Goal: Find specific page/section: Find specific page/section

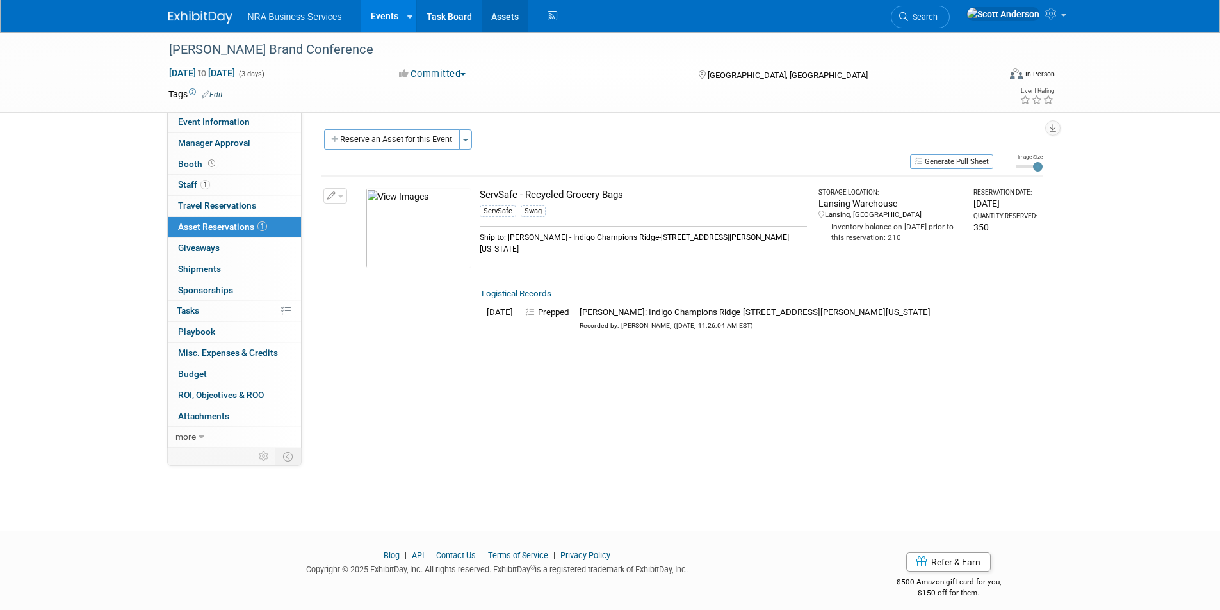
click at [508, 16] on link "Assets" at bounding box center [505, 16] width 47 height 32
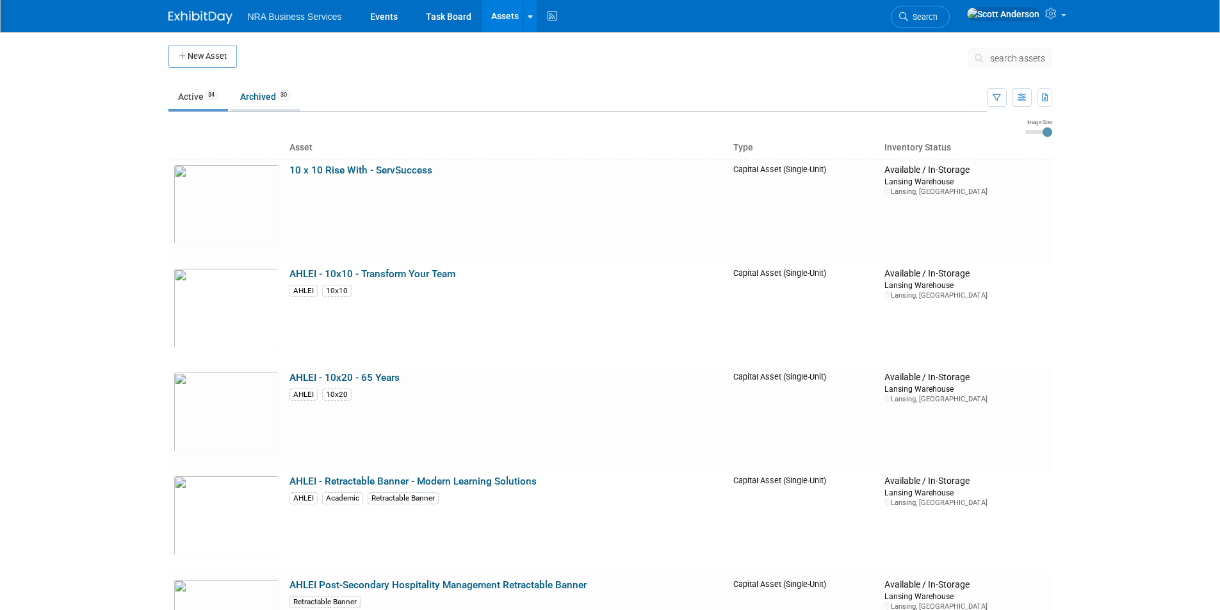
click at [249, 91] on link "Archived 30" at bounding box center [266, 97] width 70 height 24
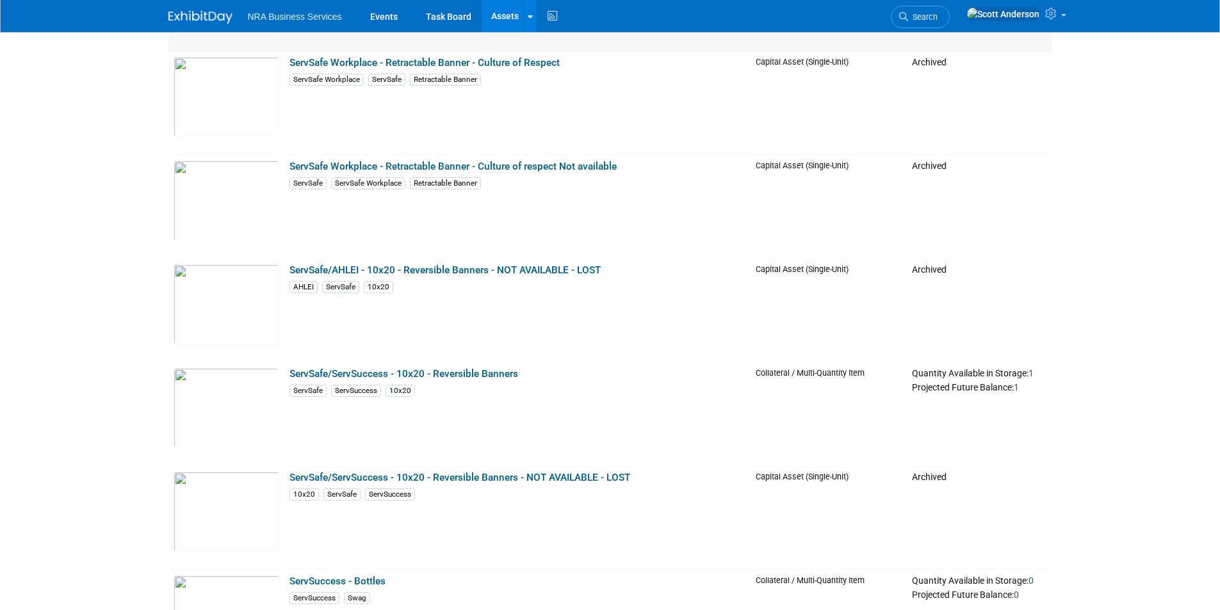
scroll to position [2196, 0]
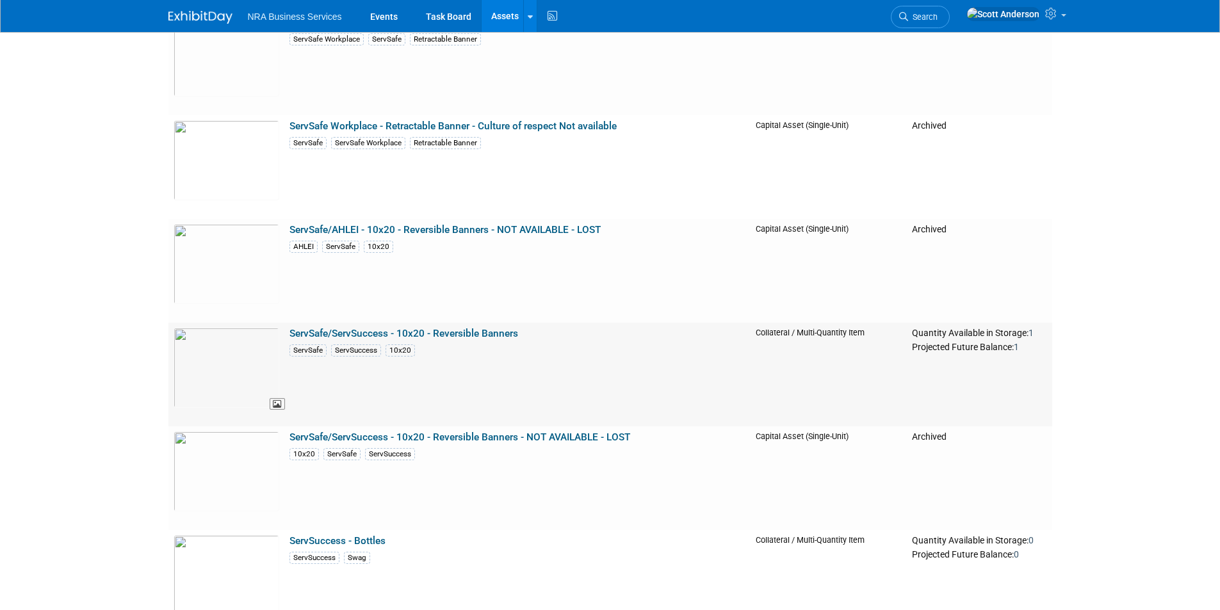
click at [230, 364] on img at bounding box center [227, 368] width 106 height 80
click at [227, 273] on img at bounding box center [227, 264] width 106 height 80
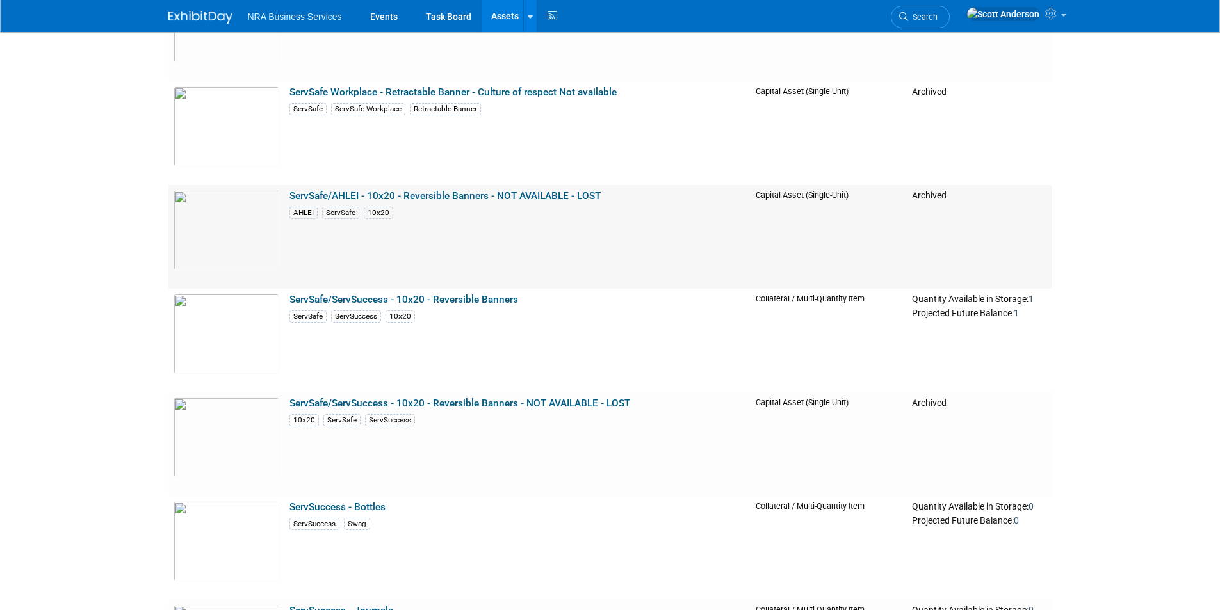
scroll to position [2260, 0]
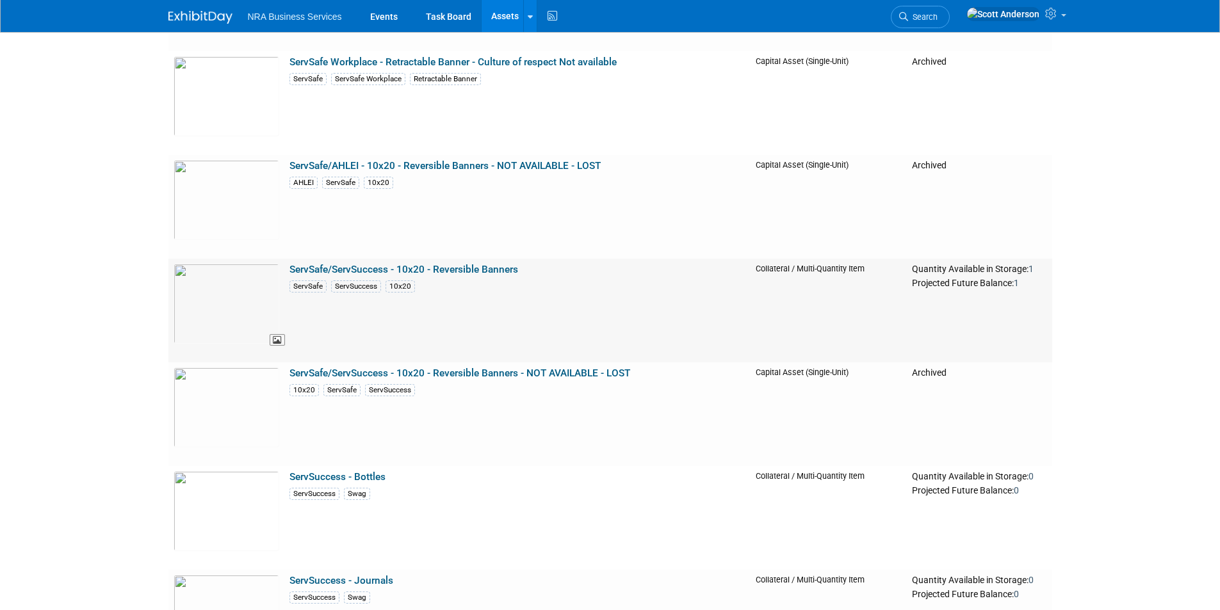
click at [247, 304] on img at bounding box center [227, 304] width 106 height 80
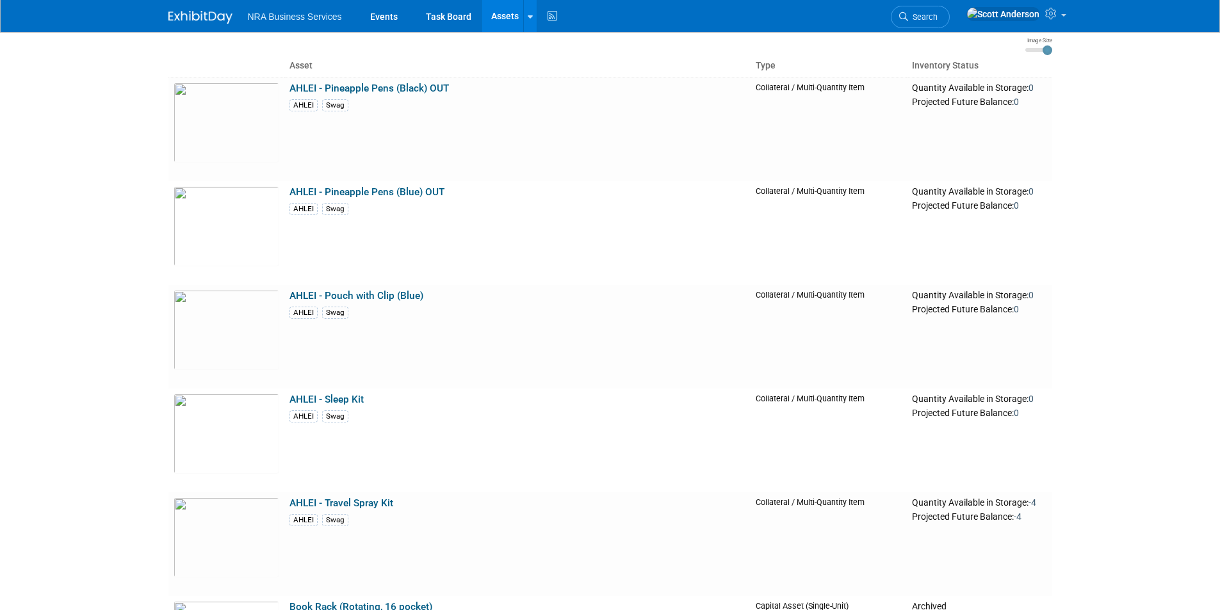
scroll to position [0, 0]
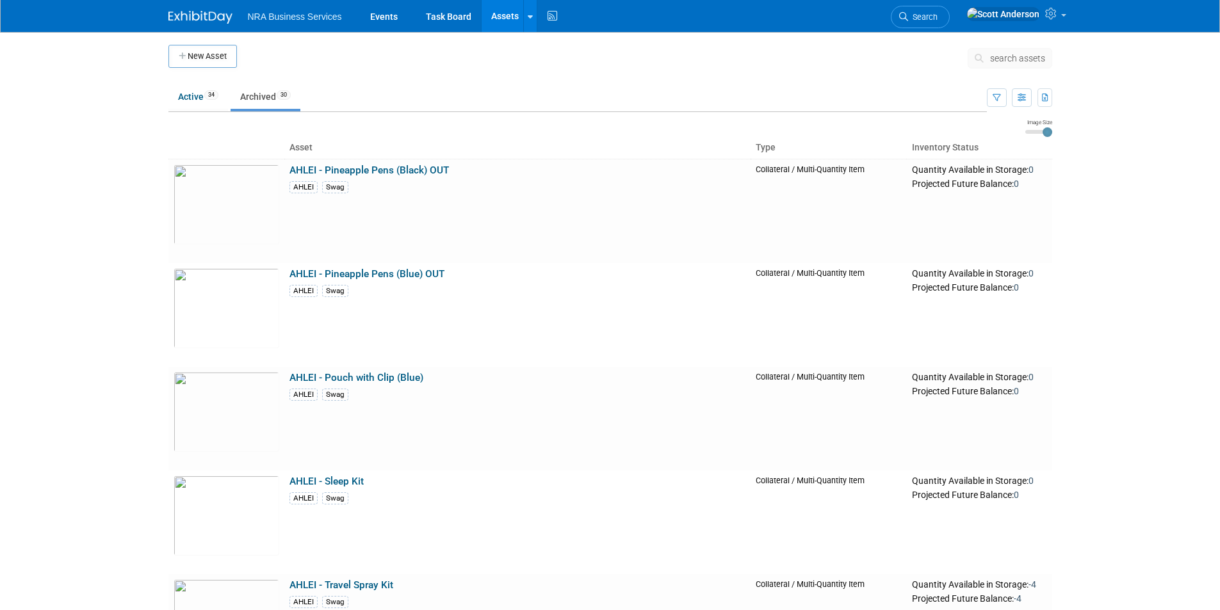
click at [505, 17] on link "Assets" at bounding box center [505, 16] width 47 height 32
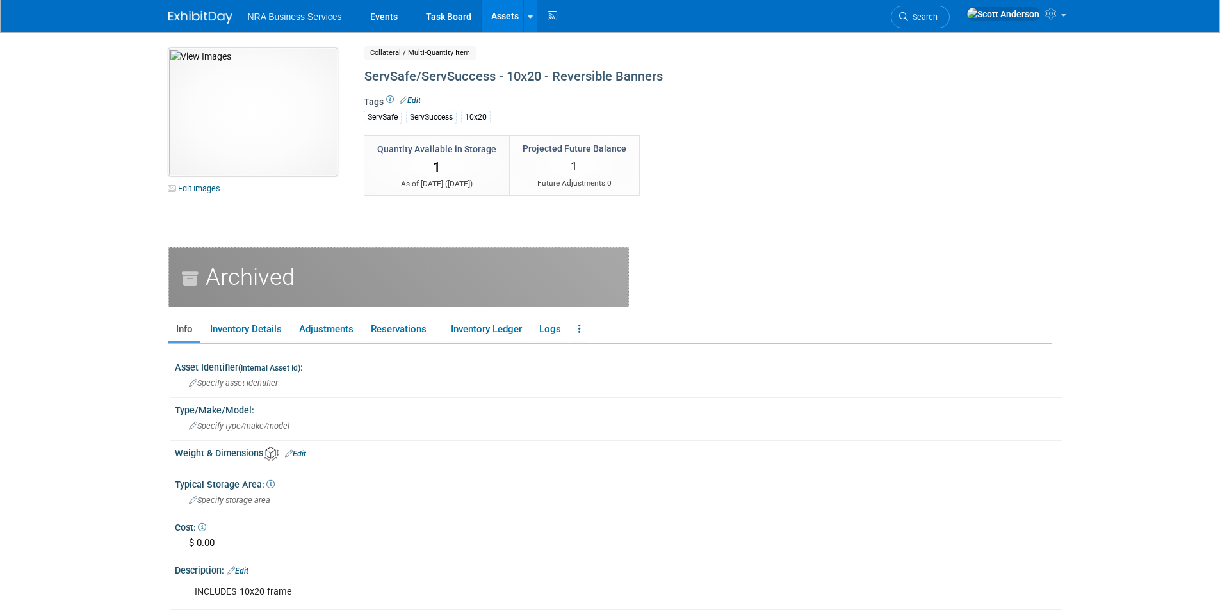
click at [264, 108] on img at bounding box center [252, 112] width 169 height 128
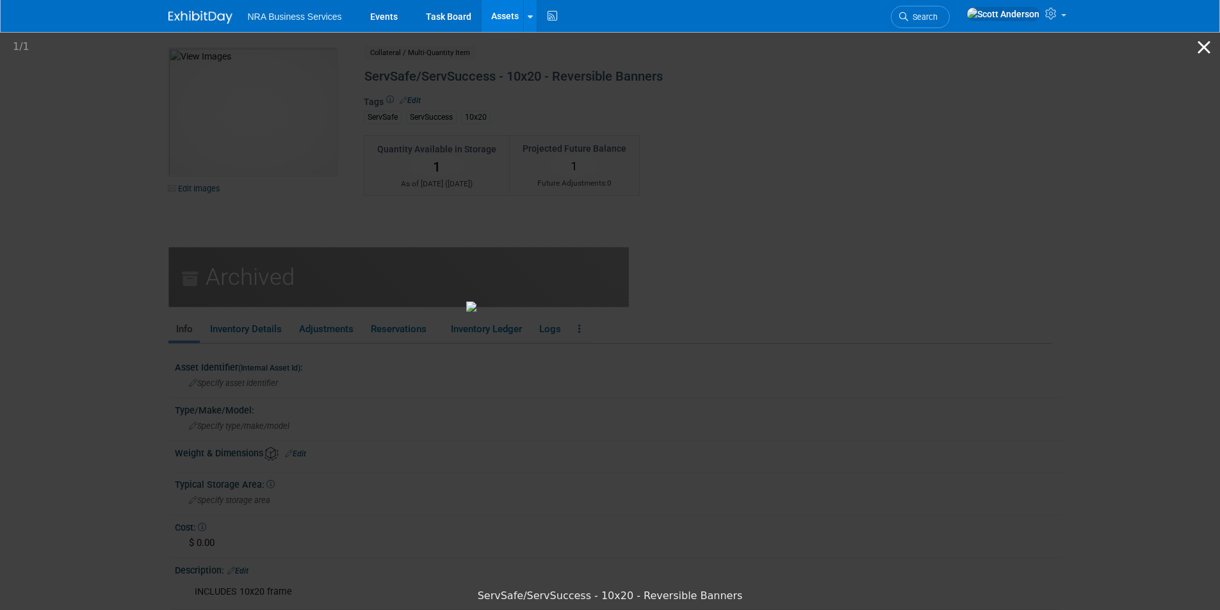
click at [1200, 44] on button "Close gallery" at bounding box center [1204, 47] width 32 height 30
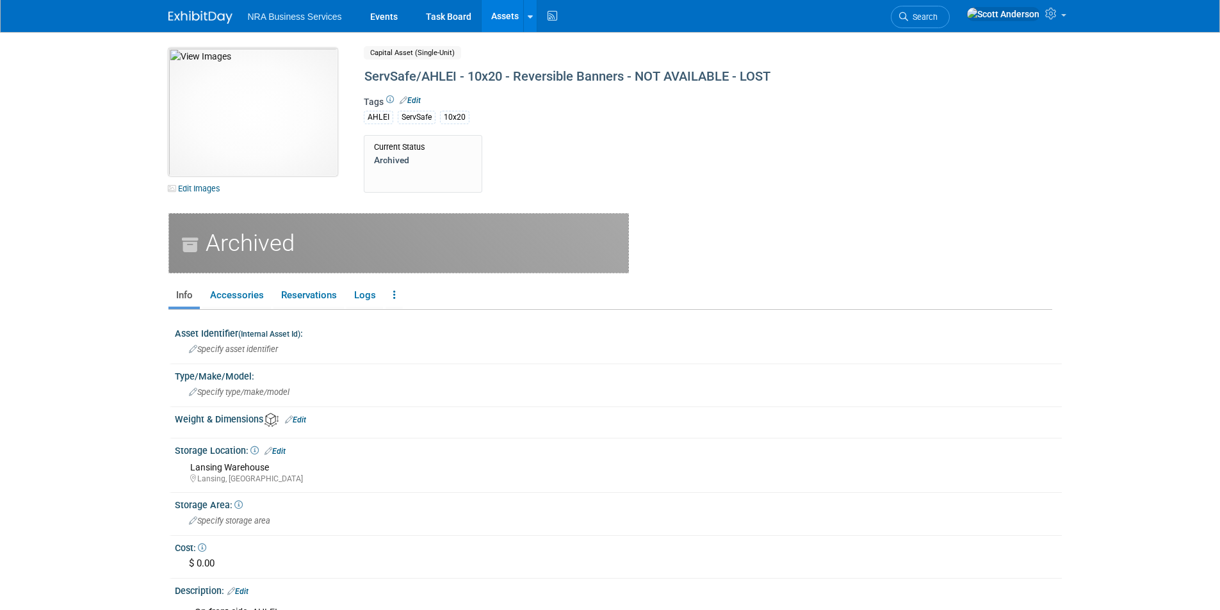
click at [252, 134] on img at bounding box center [252, 112] width 169 height 128
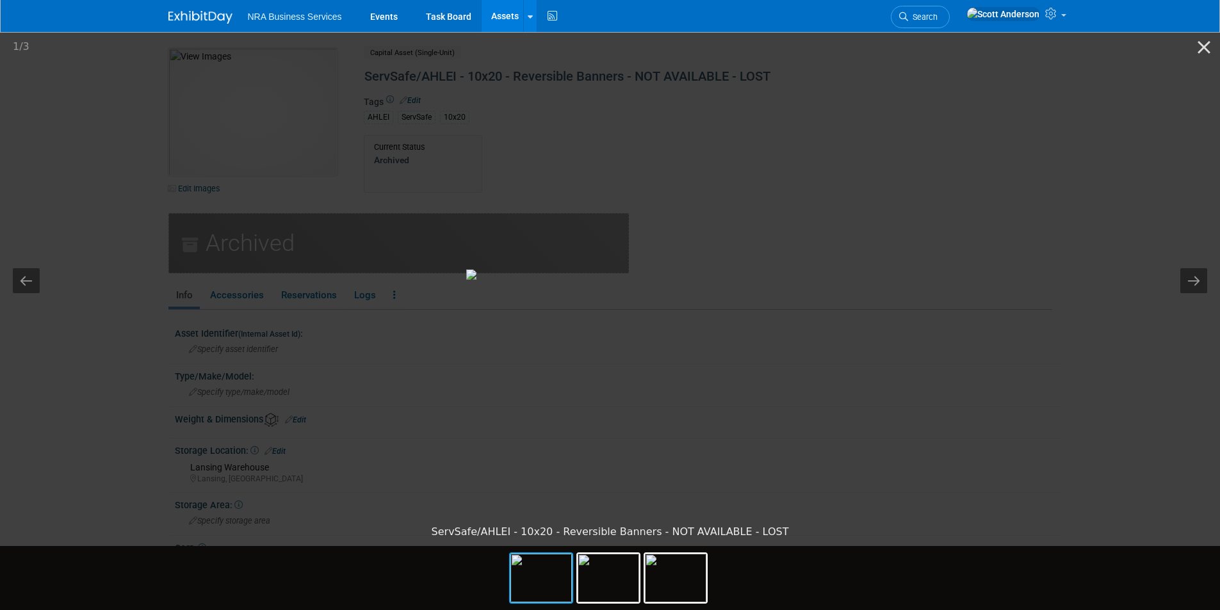
click at [552, 280] on img at bounding box center [610, 275] width 288 height 10
click at [1187, 280] on button "Next slide" at bounding box center [1193, 280] width 27 height 25
click at [1187, 277] on button "Next slide" at bounding box center [1193, 280] width 27 height 25
click at [1199, 48] on button "Close gallery" at bounding box center [1204, 47] width 32 height 30
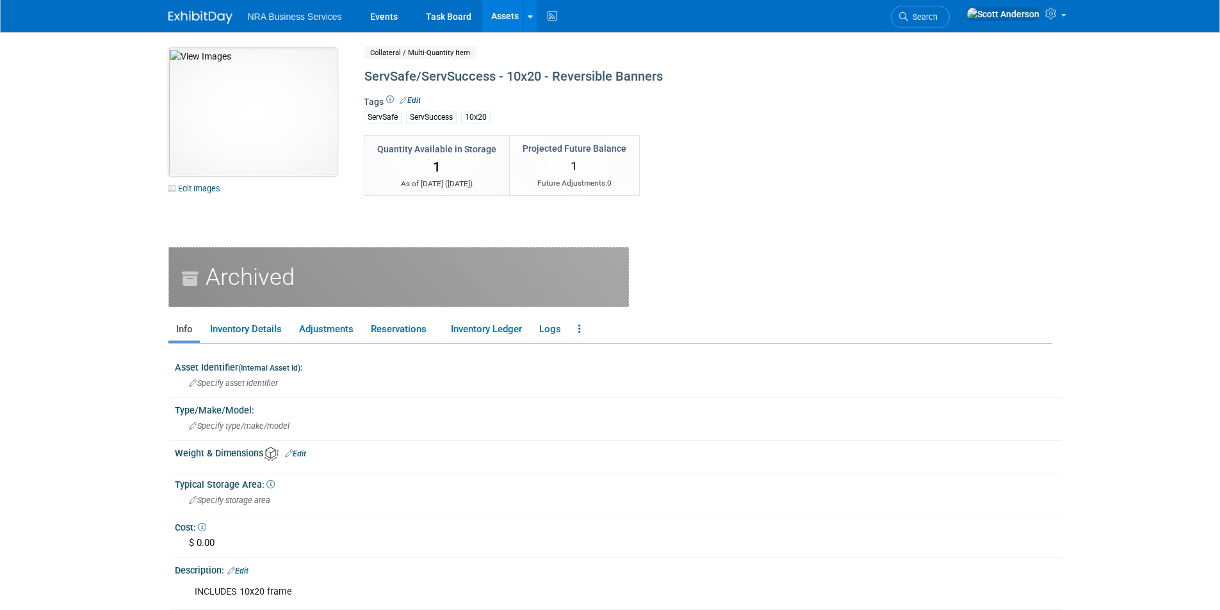
click at [266, 124] on img at bounding box center [252, 112] width 169 height 128
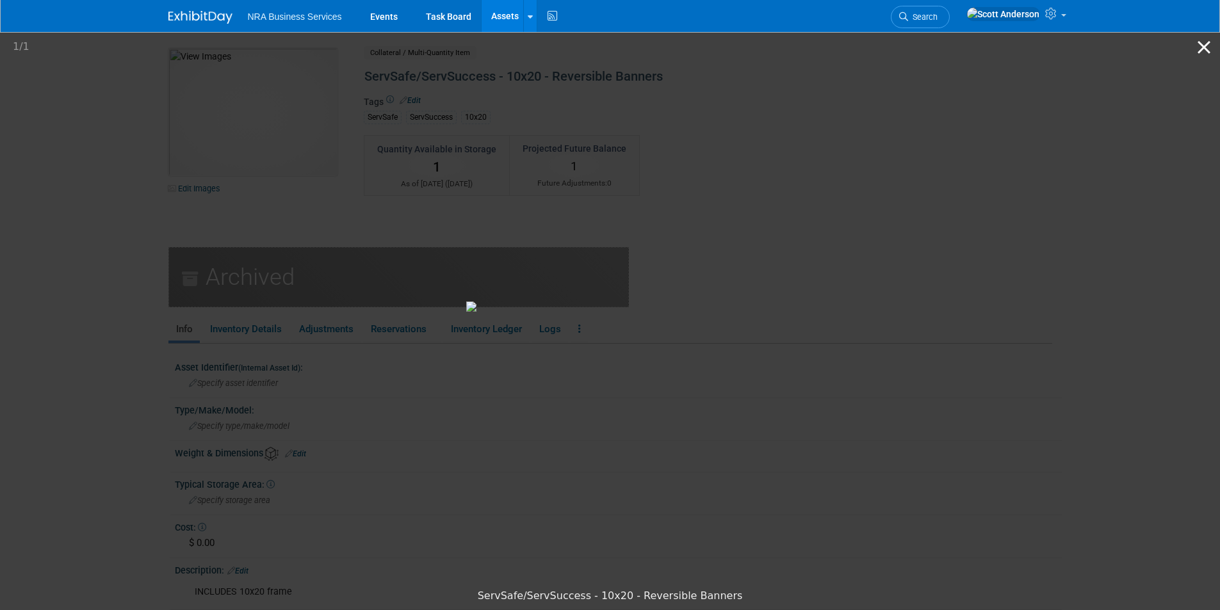
click at [1205, 49] on button "Close gallery" at bounding box center [1204, 47] width 32 height 30
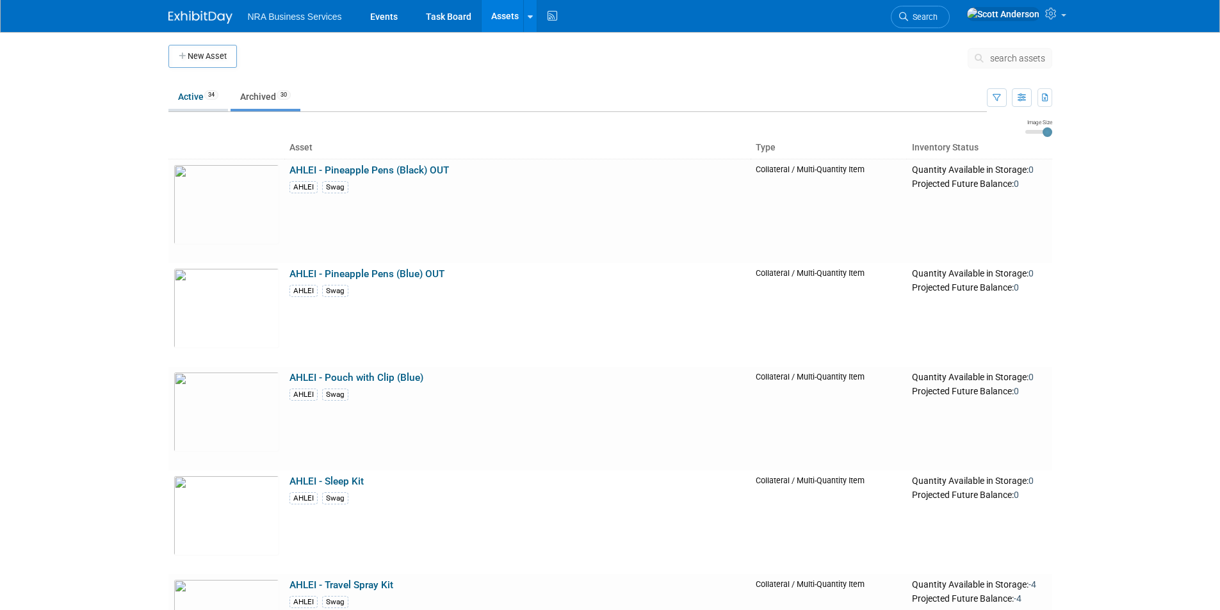
click at [189, 95] on link "Active 34" at bounding box center [198, 97] width 60 height 24
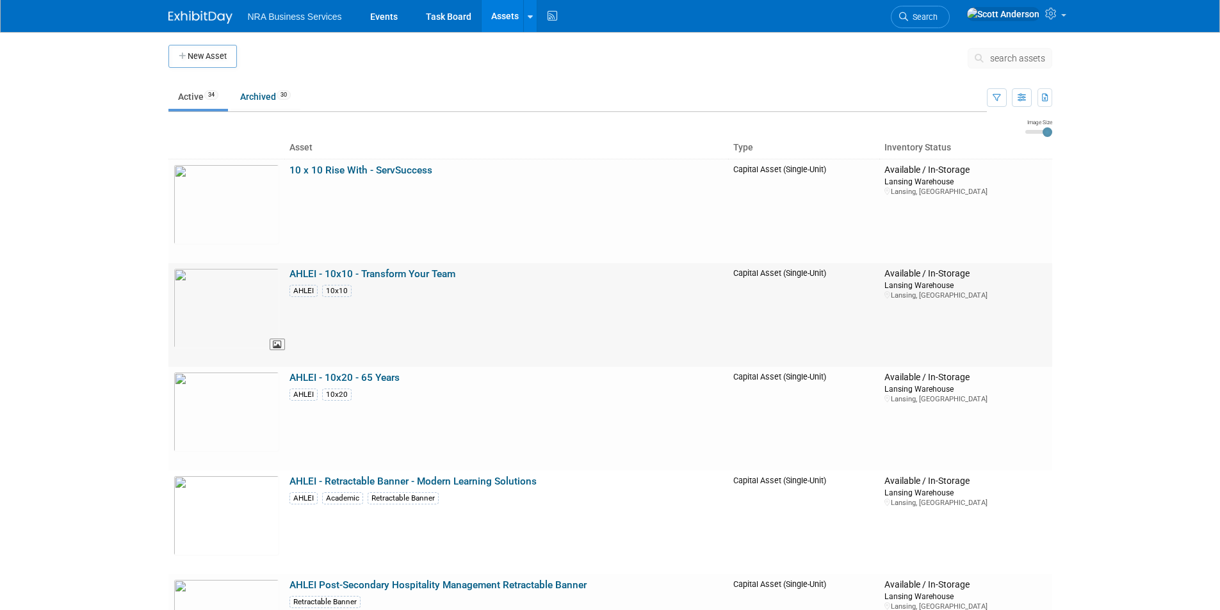
click at [220, 321] on img at bounding box center [227, 308] width 106 height 80
click at [222, 205] on img at bounding box center [227, 205] width 106 height 80
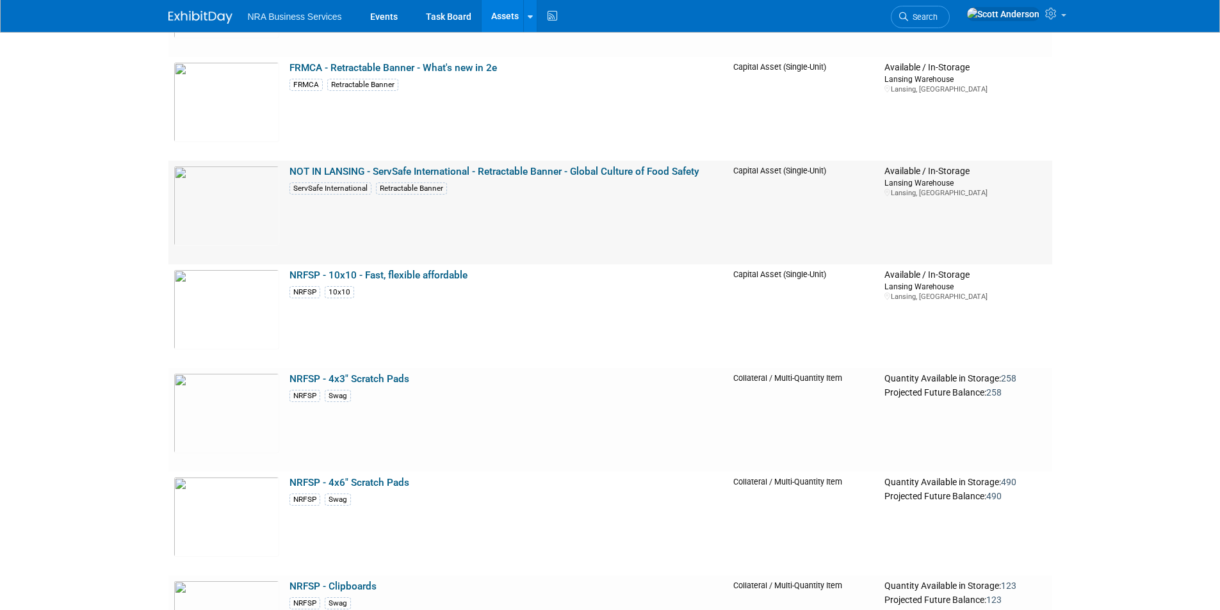
scroll to position [1473, 0]
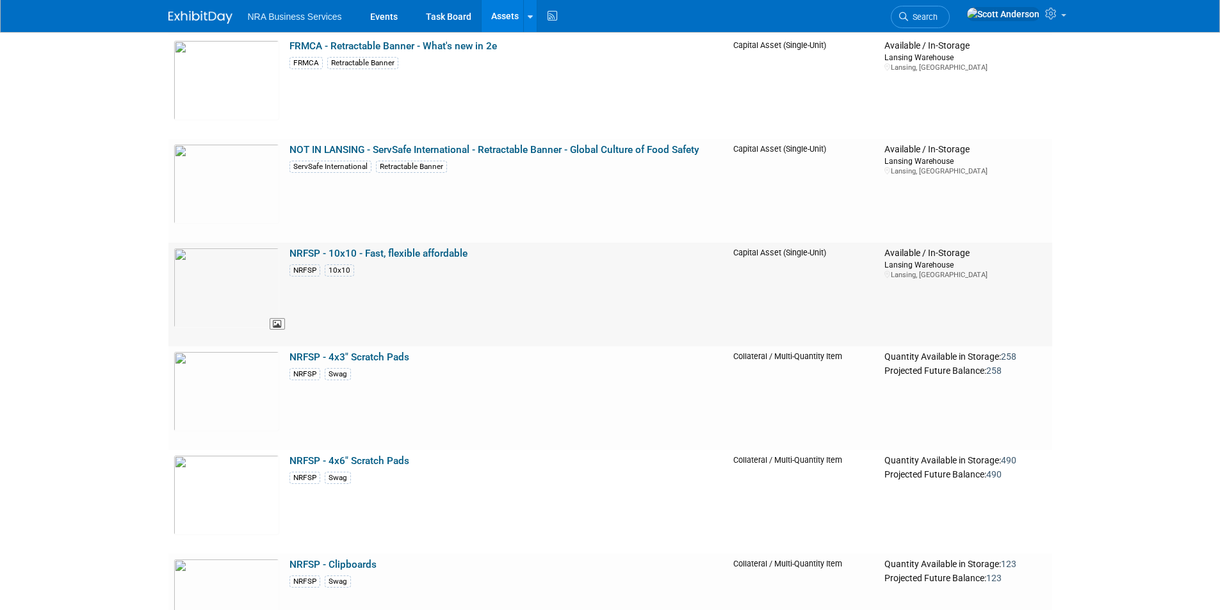
click at [247, 286] on img at bounding box center [227, 288] width 106 height 80
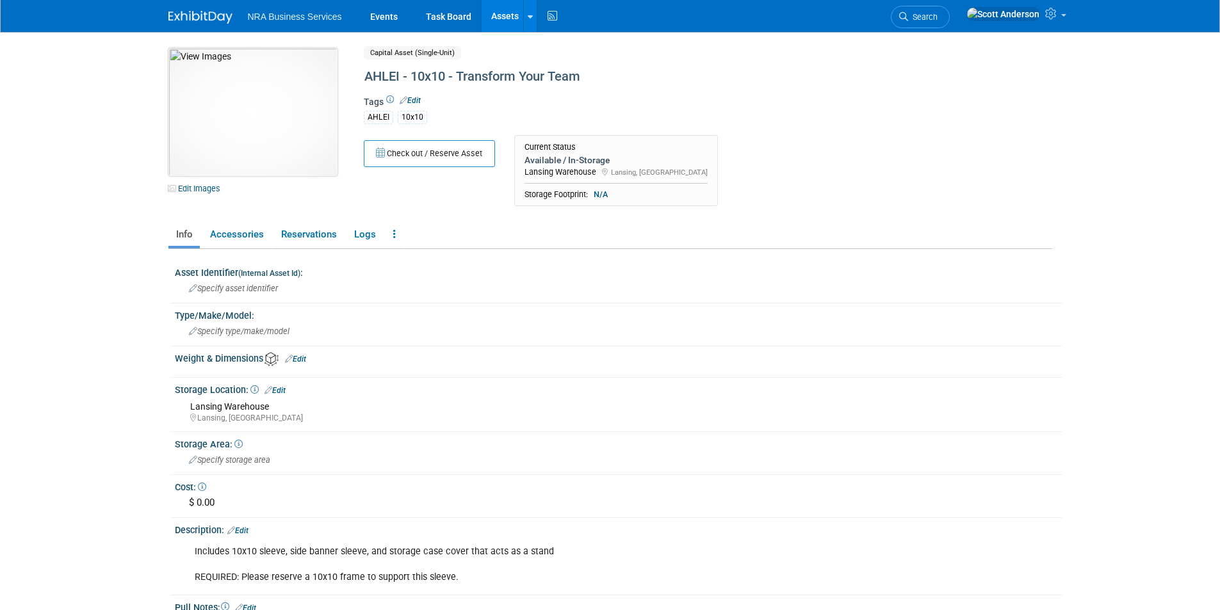
click at [280, 115] on img at bounding box center [252, 112] width 169 height 128
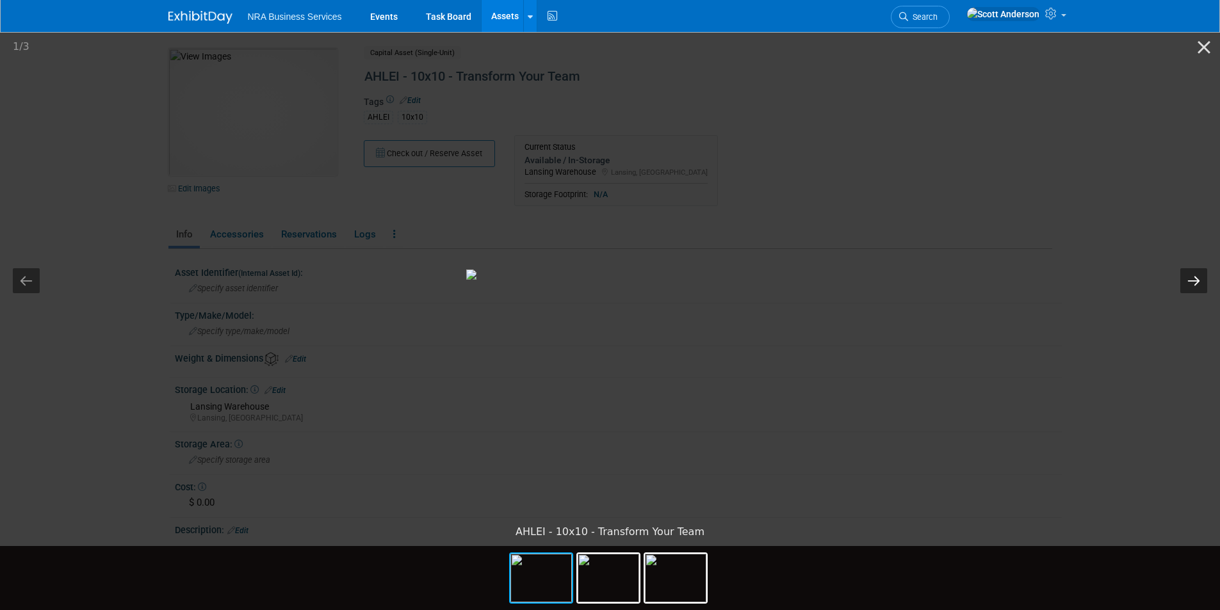
click at [1190, 282] on button "Next slide" at bounding box center [1193, 280] width 27 height 25
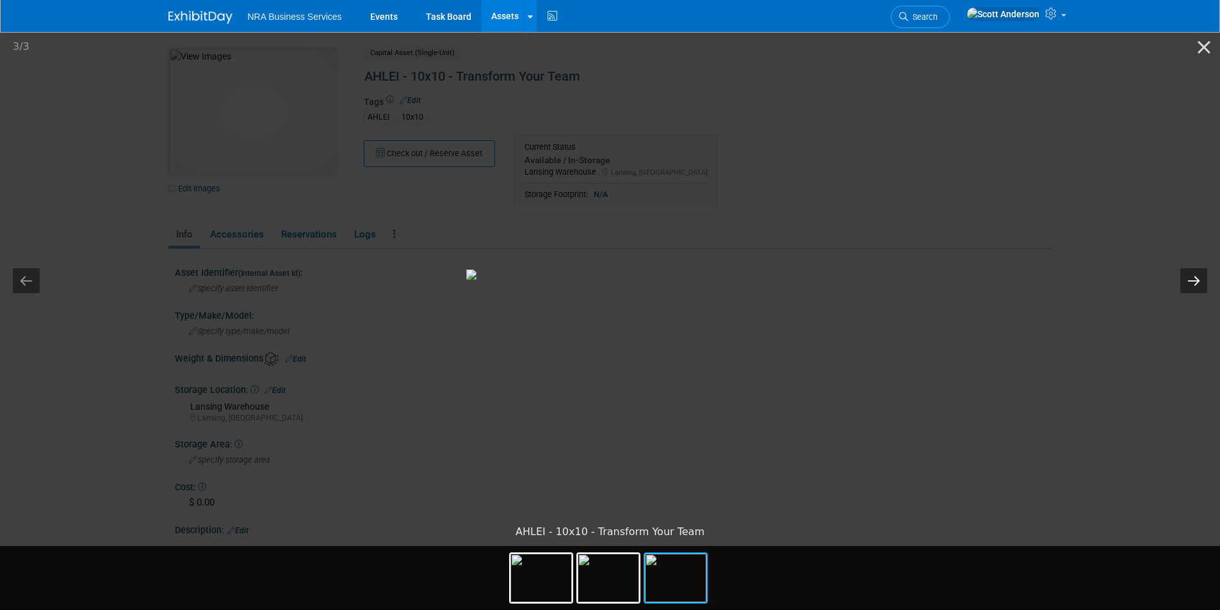
click at [1190, 282] on button "Next slide" at bounding box center [1193, 280] width 27 height 25
click at [1198, 47] on button "Close gallery" at bounding box center [1204, 47] width 32 height 30
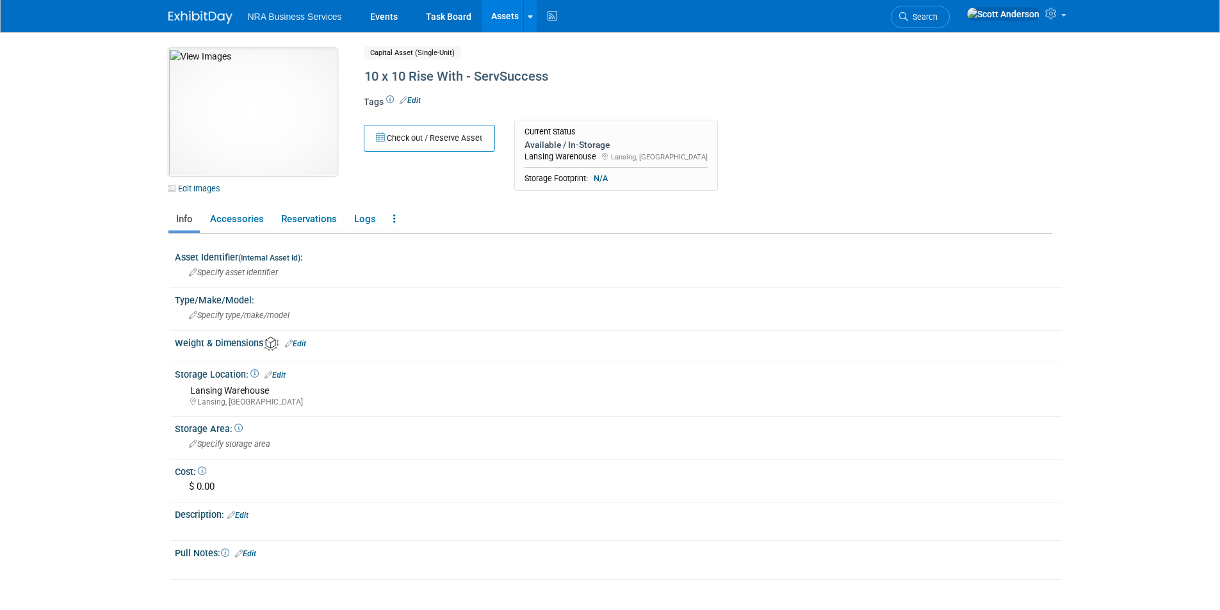
click at [238, 110] on img at bounding box center [252, 112] width 169 height 128
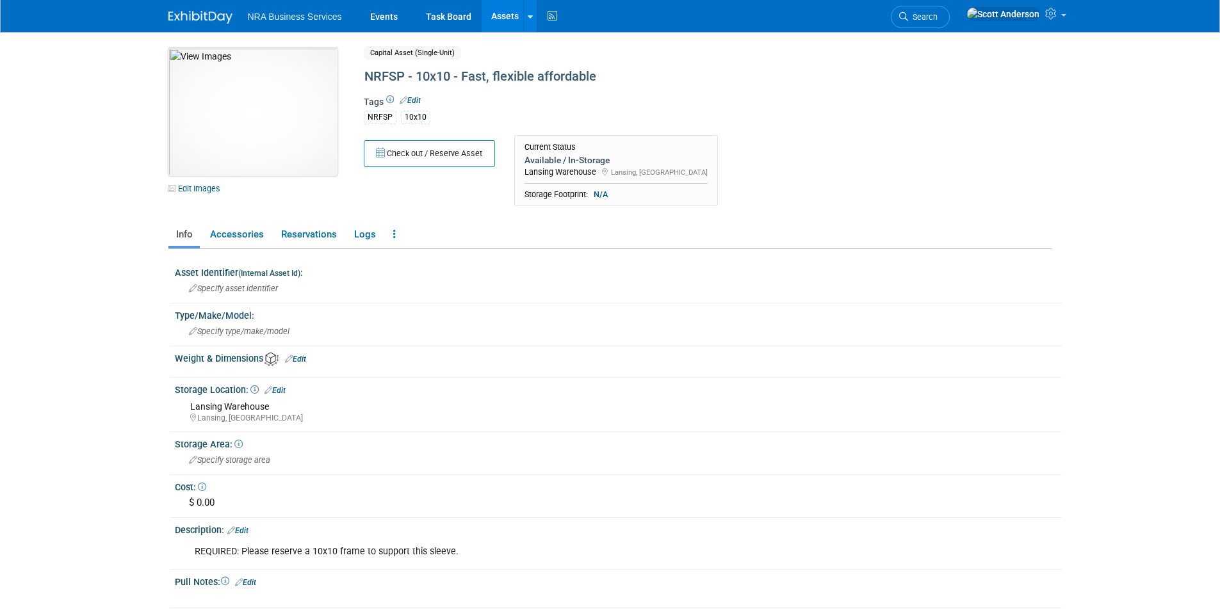
click at [275, 111] on img at bounding box center [252, 112] width 169 height 128
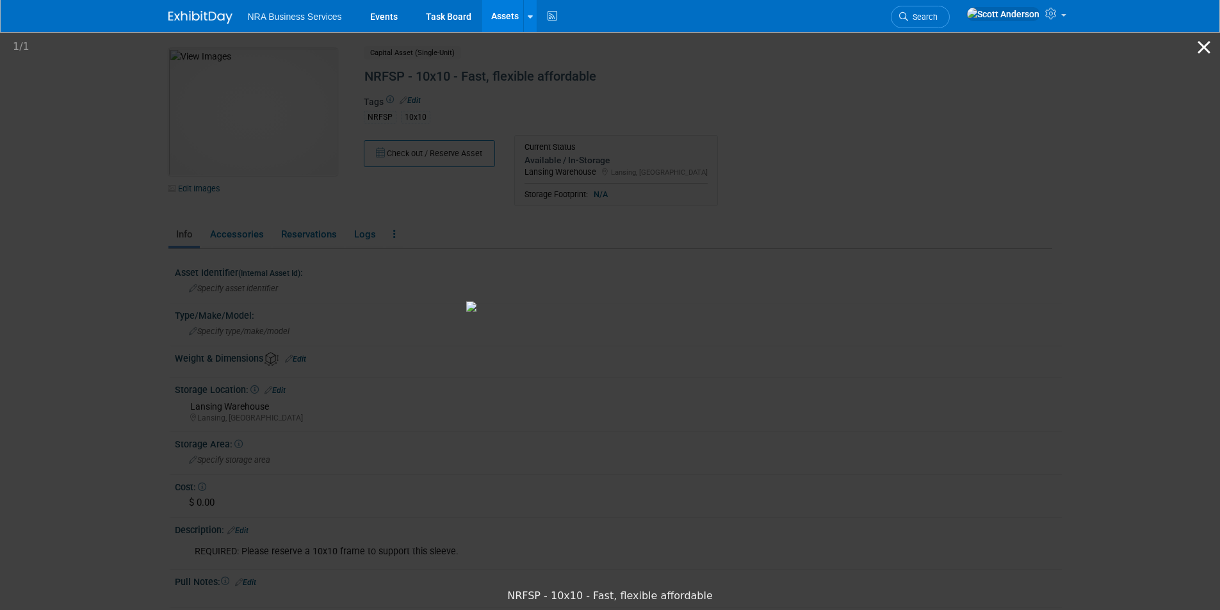
click at [1198, 49] on button "Close gallery" at bounding box center [1204, 47] width 32 height 30
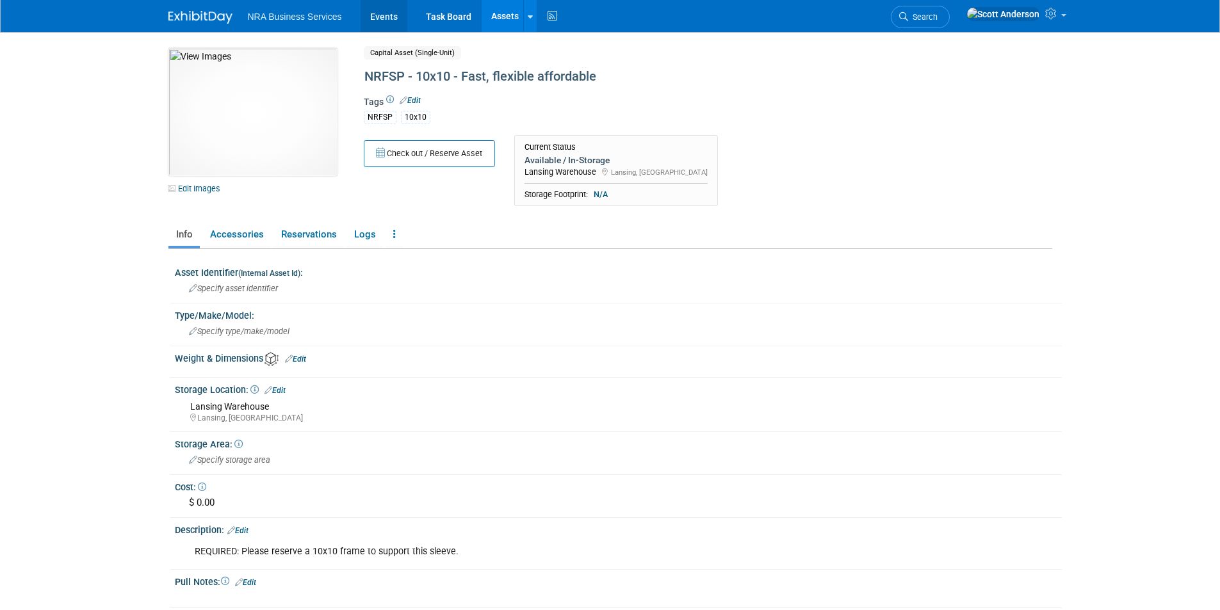
click at [386, 21] on link "Events" at bounding box center [384, 16] width 47 height 32
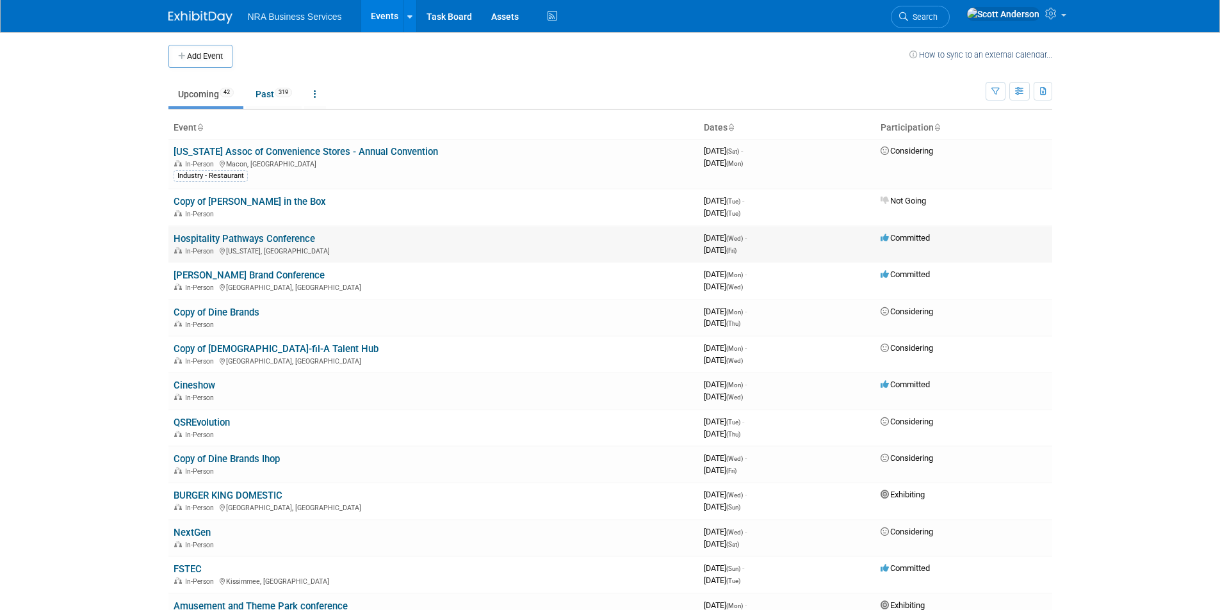
click at [286, 240] on link "Hospitality Pathways Conference" at bounding box center [245, 239] width 142 height 12
click at [240, 274] on link "[PERSON_NAME] Brand Conference" at bounding box center [249, 276] width 151 height 12
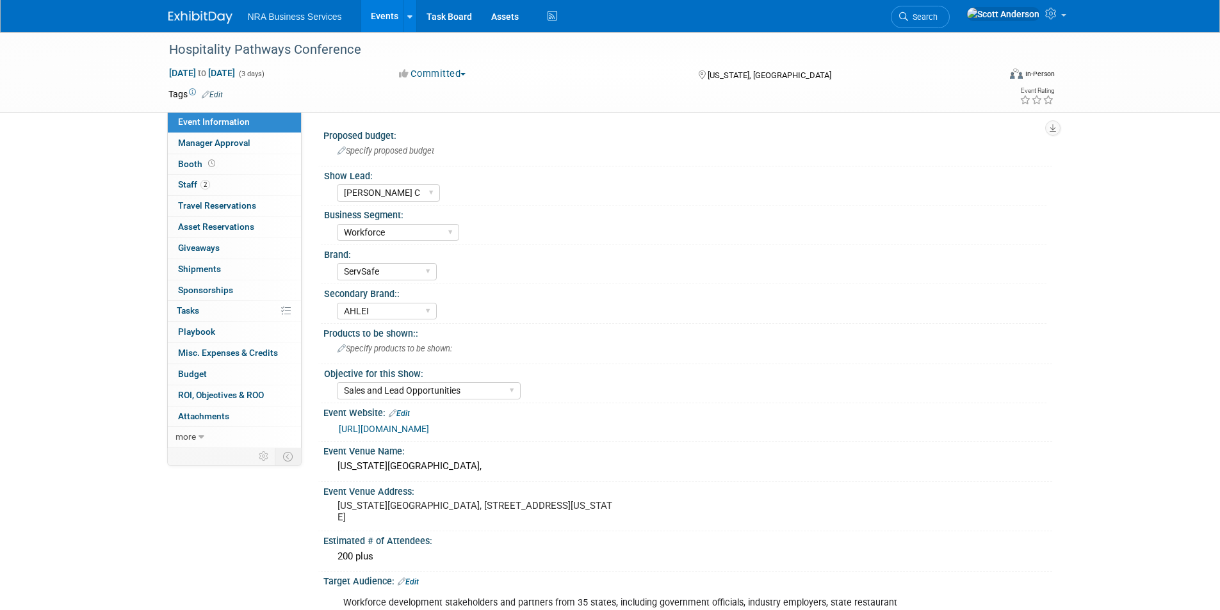
select select "[PERSON_NAME] C"
select select "Workforce"
select select "ServSafe"
select select "AHLEI"
select select "Sales and Lead Opportunities"
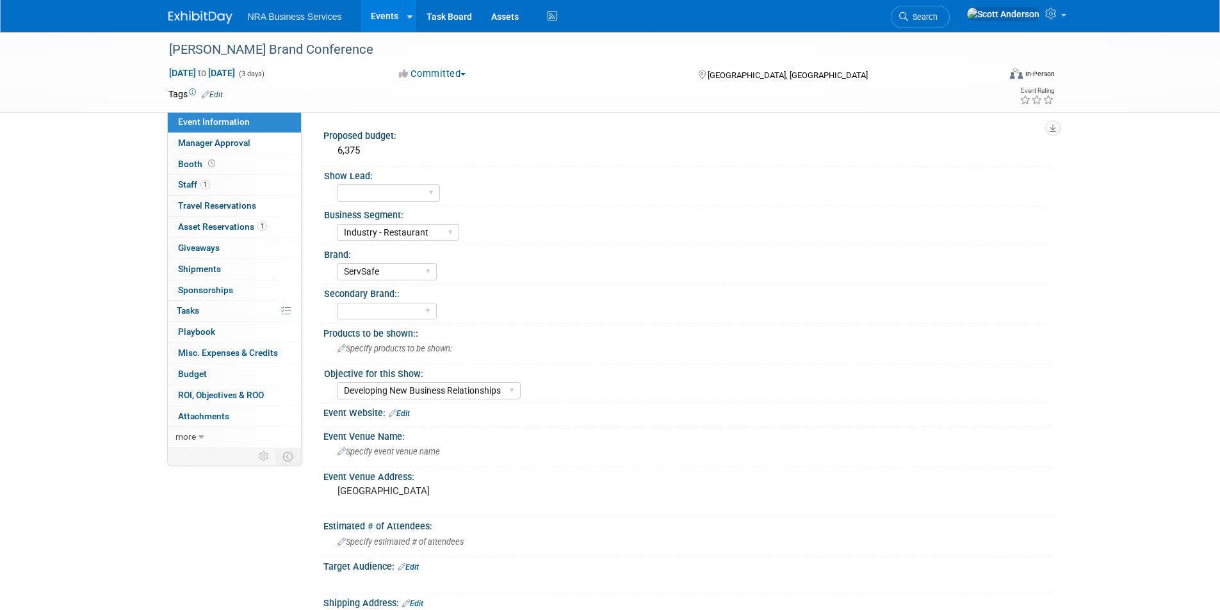
select select "Industry - Restaurant"
select select "ServSafe"
select select "Developing New Business Relationships"
click at [226, 229] on span "Asset Reservations 1" at bounding box center [222, 227] width 89 height 10
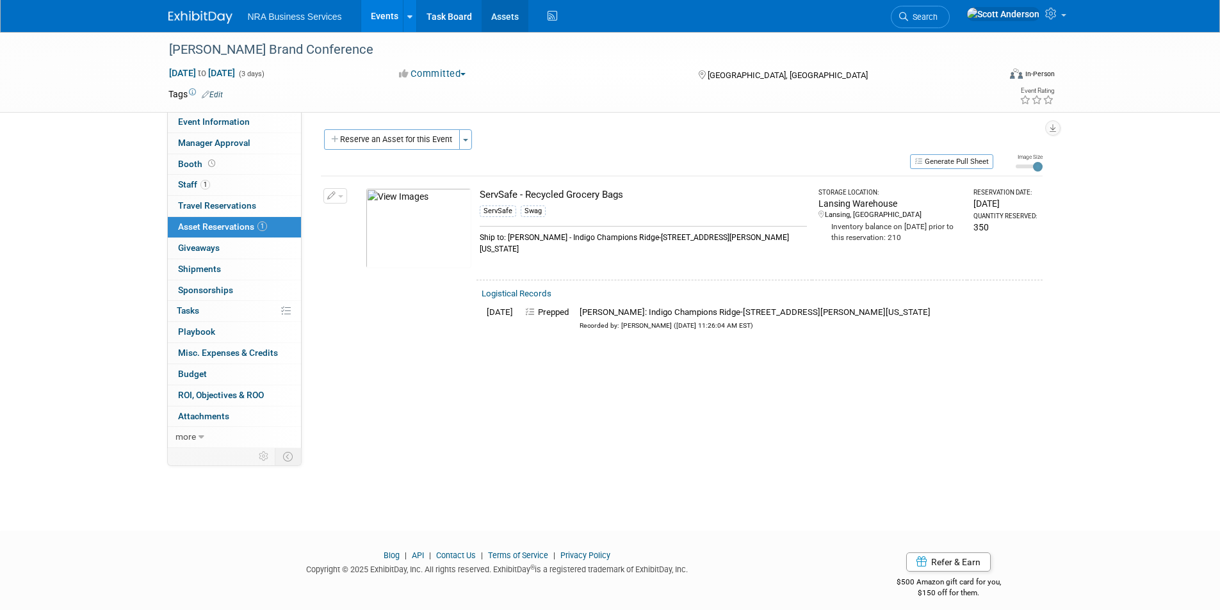
click at [510, 18] on link "Assets" at bounding box center [505, 16] width 47 height 32
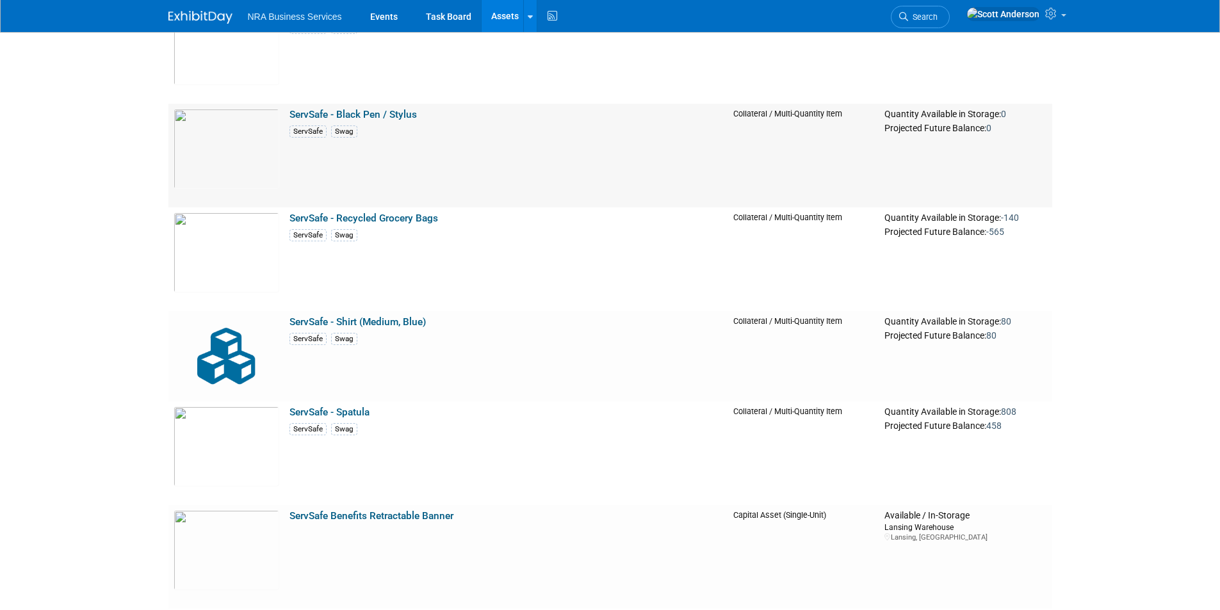
scroll to position [2754, 0]
click at [403, 220] on link "ServSafe - Recycled Grocery Bags" at bounding box center [363, 218] width 149 height 12
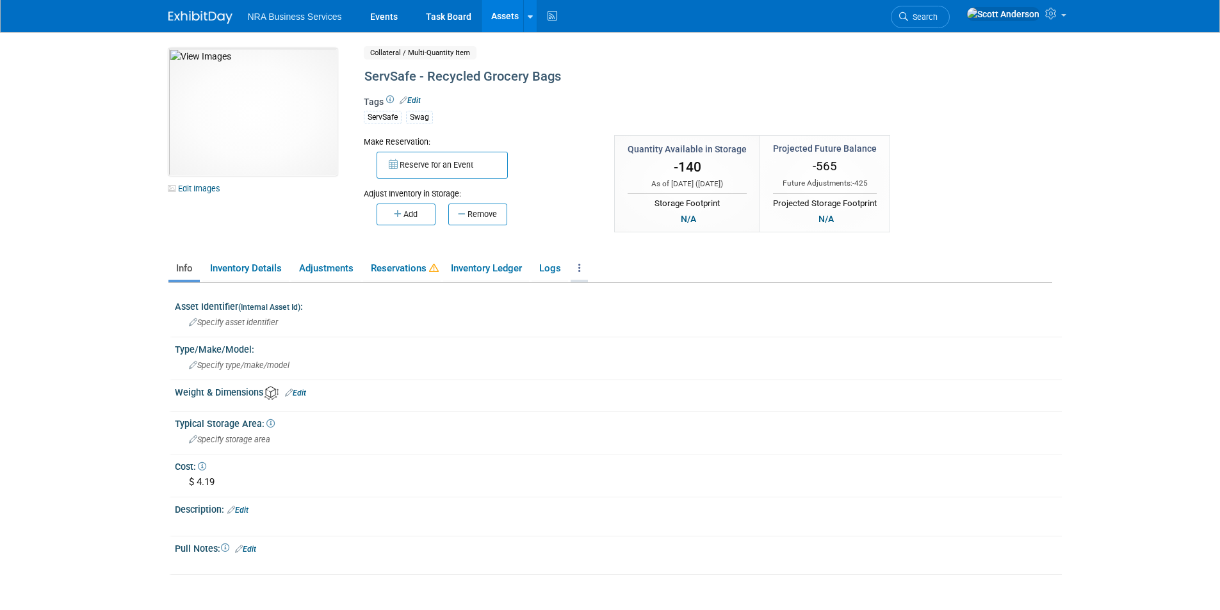
click at [581, 270] on icon at bounding box center [579, 268] width 3 height 10
click at [384, 17] on link "Events" at bounding box center [384, 16] width 47 height 32
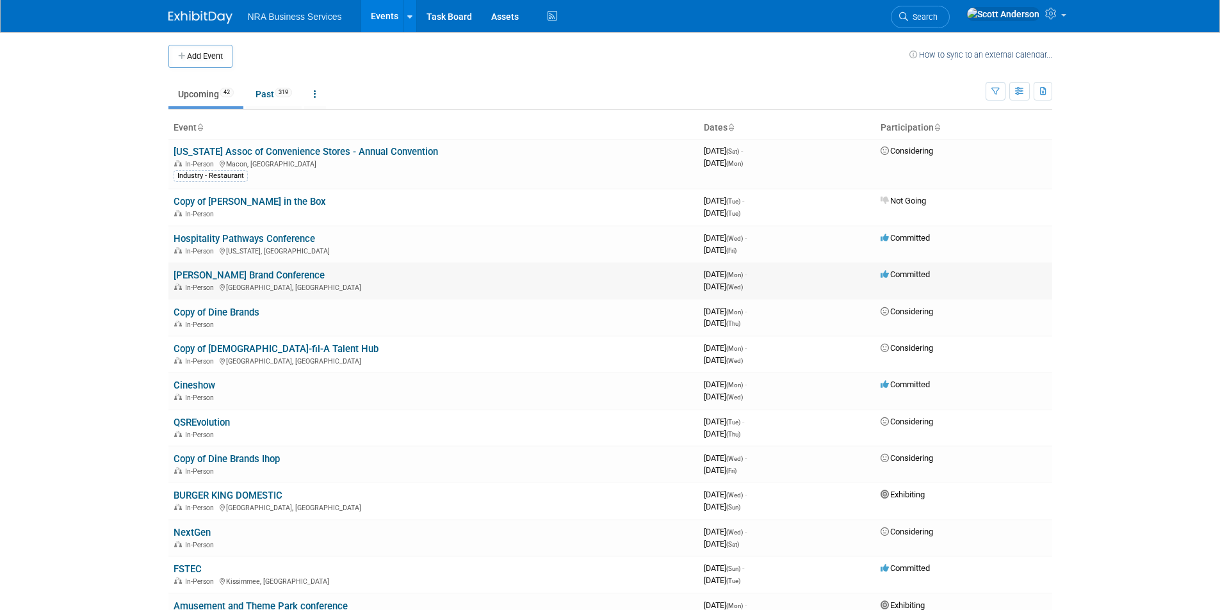
click at [257, 273] on link "[PERSON_NAME] Brand Conference" at bounding box center [249, 276] width 151 height 12
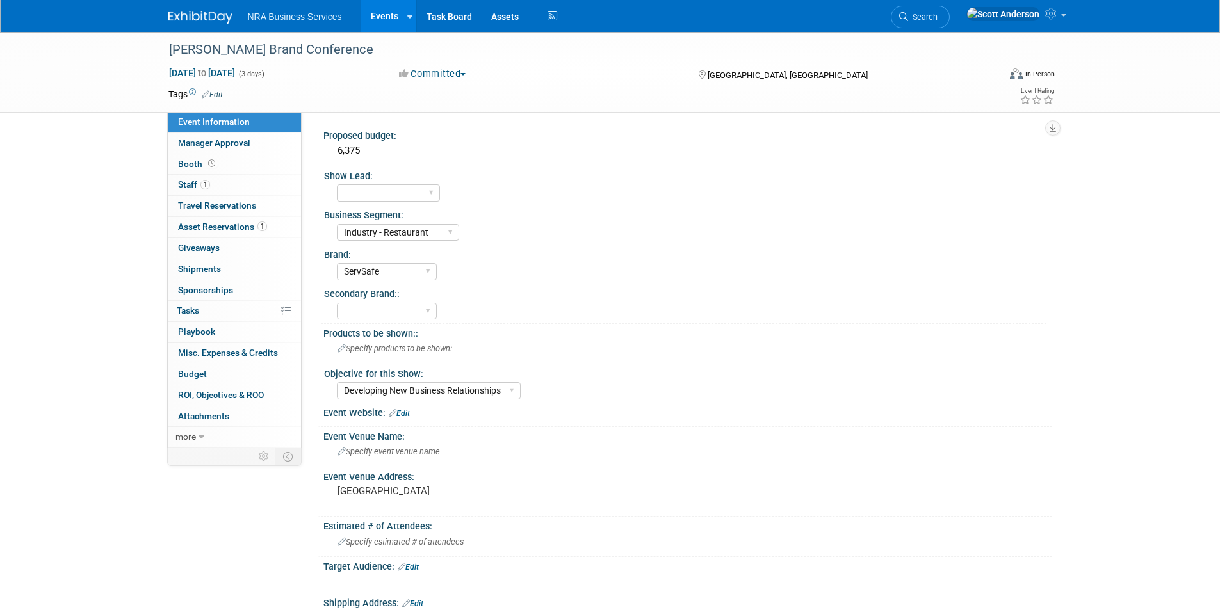
select select "Industry - Restaurant"
select select "ServSafe"
select select "Developing New Business Relationships"
click at [241, 228] on span "Asset Reservations 1" at bounding box center [222, 227] width 89 height 10
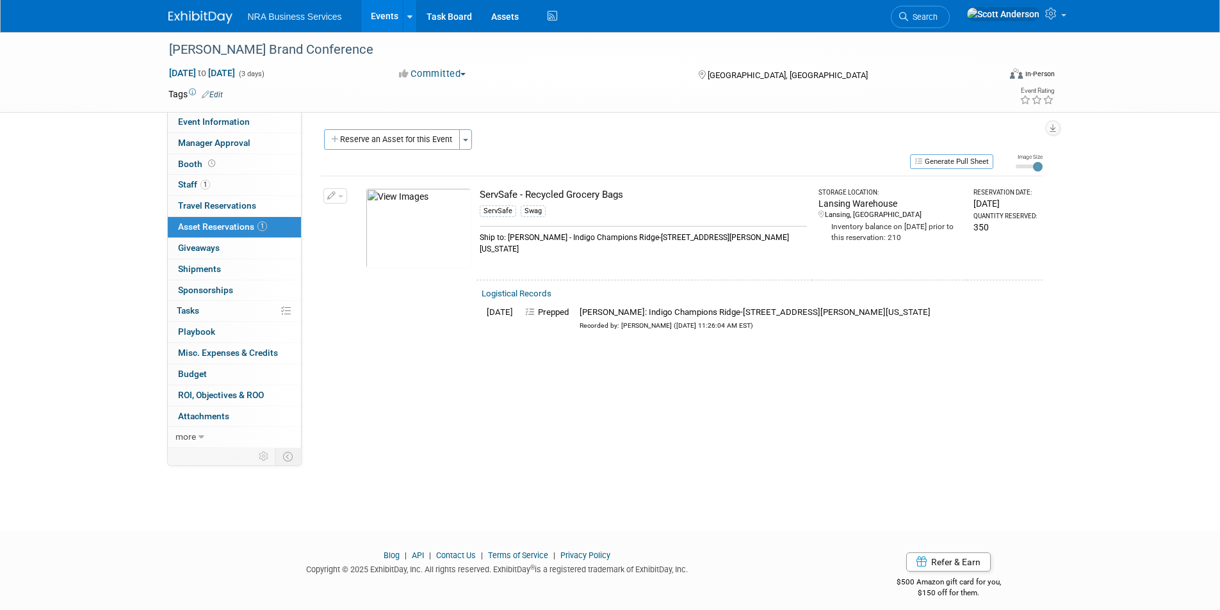
click at [388, 17] on link "Events" at bounding box center [384, 16] width 47 height 32
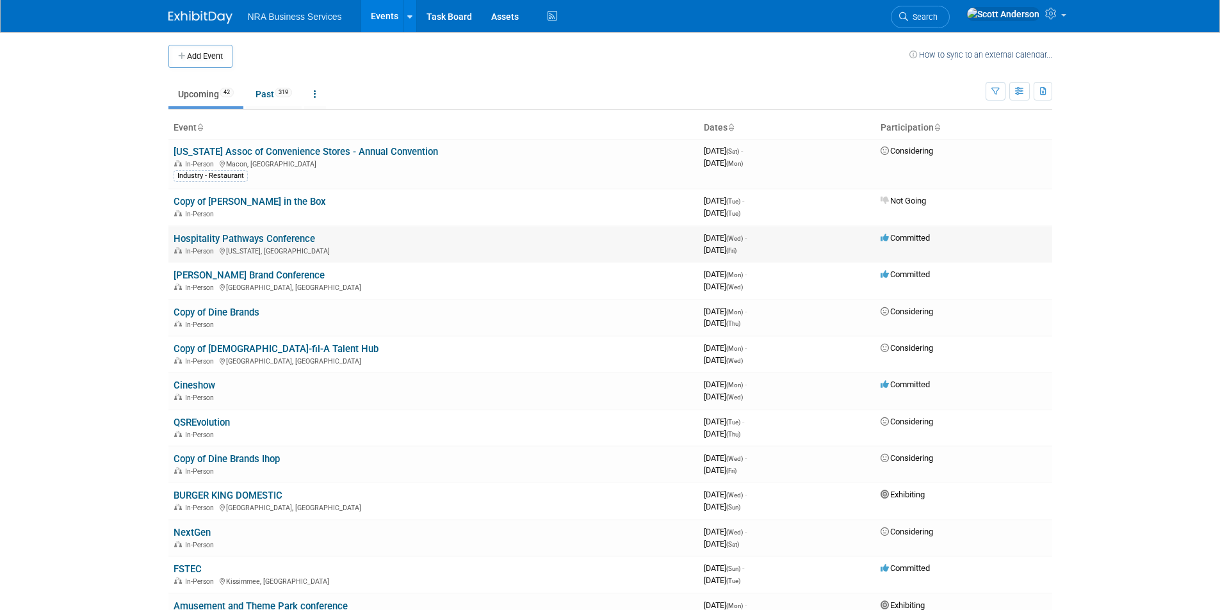
click at [259, 239] on link "Hospitality Pathways Conference" at bounding box center [245, 239] width 142 height 12
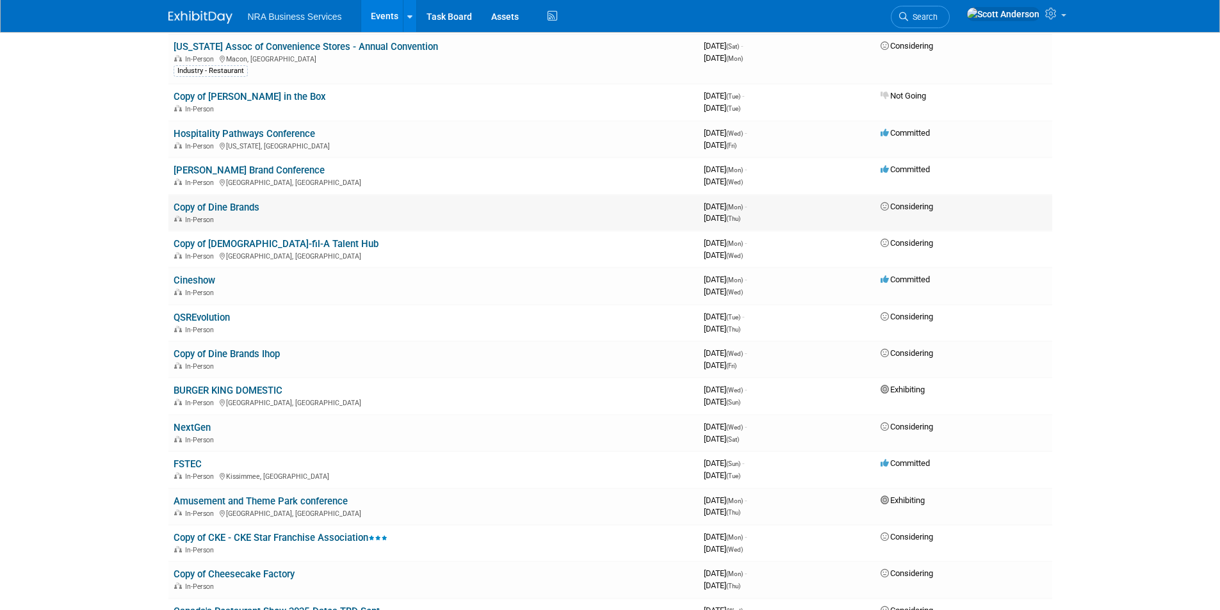
scroll to position [128, 0]
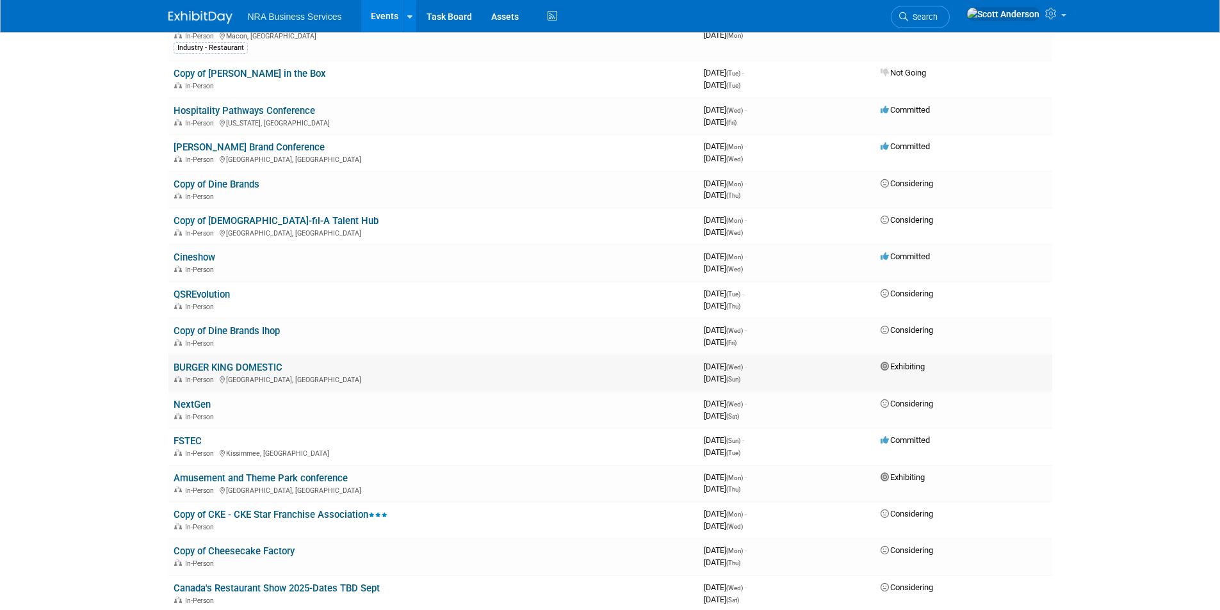
click at [244, 367] on link "BURGER KING DOMESTIC" at bounding box center [228, 368] width 109 height 12
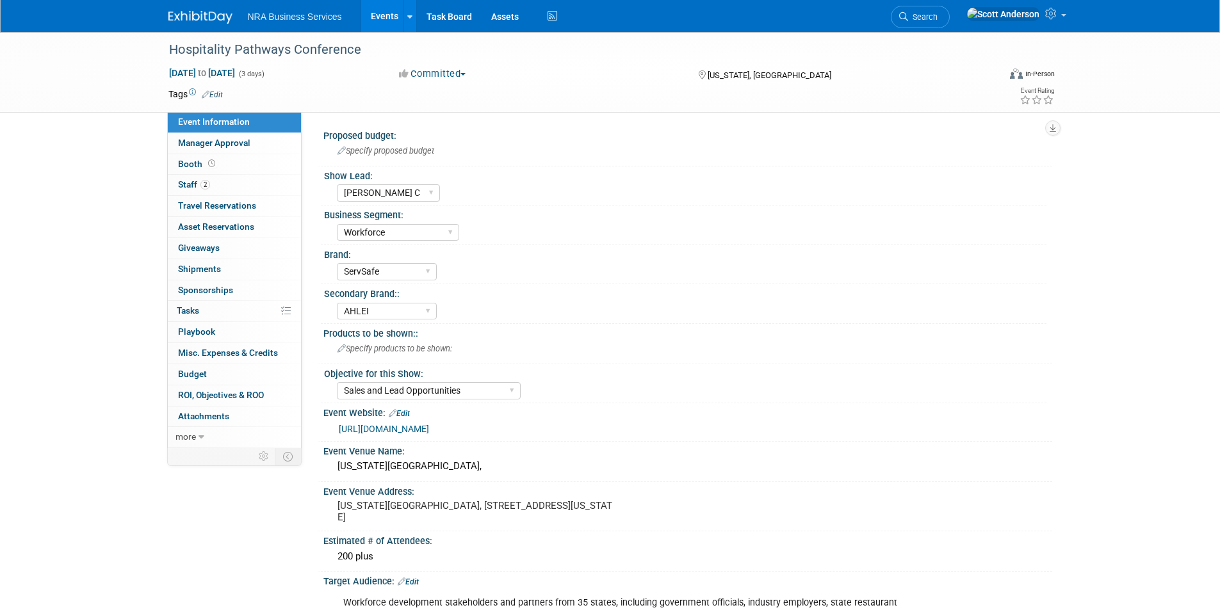
select select "[PERSON_NAME] C"
select select "Workforce"
select select "ServSafe"
select select "AHLEI"
select select "Sales and Lead Opportunities"
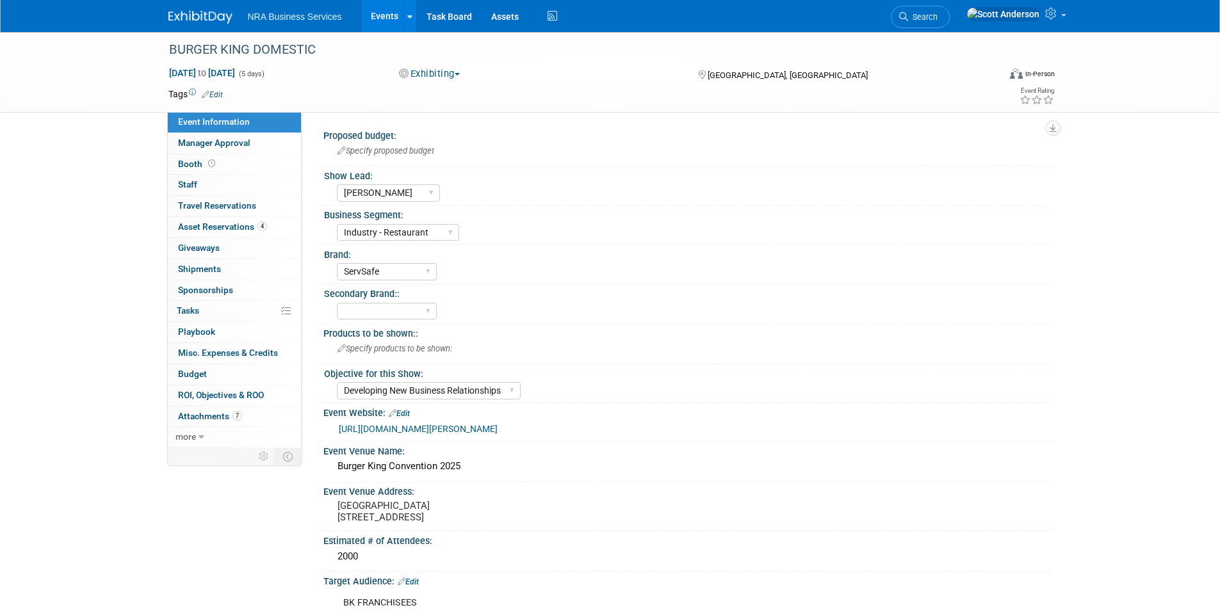
select select "[PERSON_NAME]"
select select "Industry - Restaurant"
select select "ServSafe"
select select "Developing New Business Relationships"
click at [234, 224] on span "Asset Reservations 4" at bounding box center [222, 227] width 89 height 10
